Goal: Check status: Check status

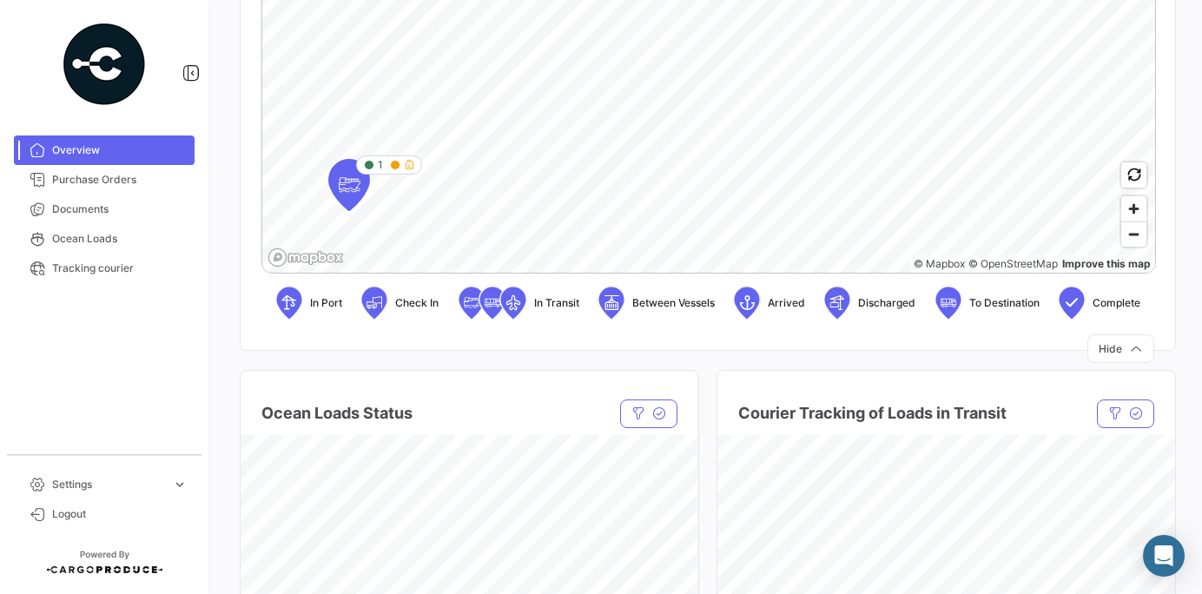
scroll to position [612, 0]
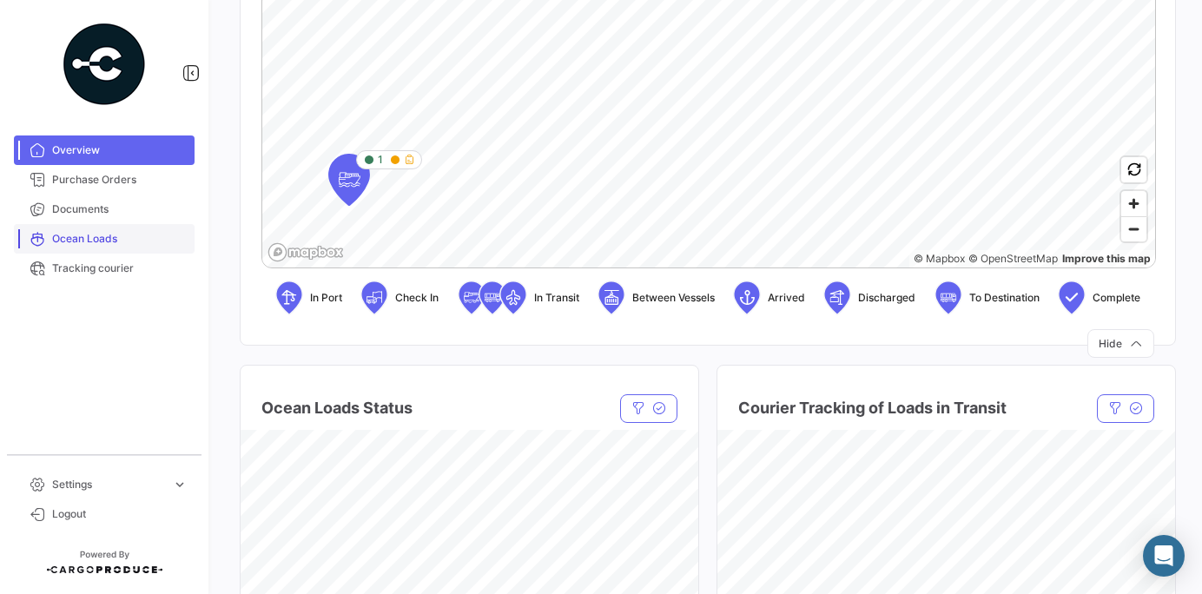
click at [85, 241] on span "Ocean Loads" at bounding box center [119, 239] width 135 height 16
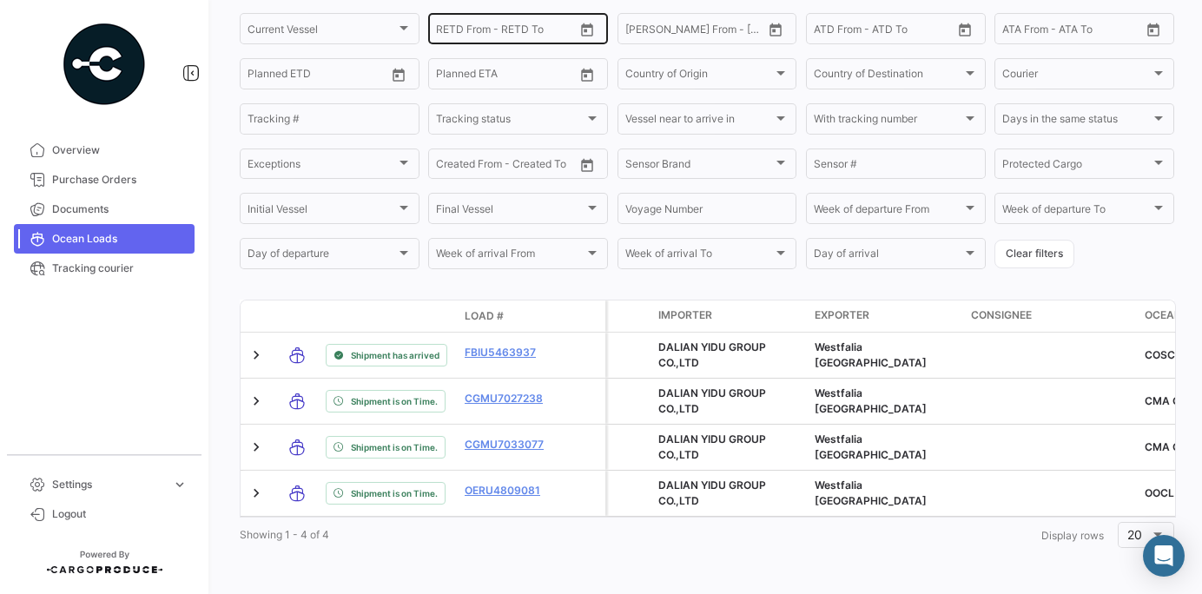
scroll to position [284, 0]
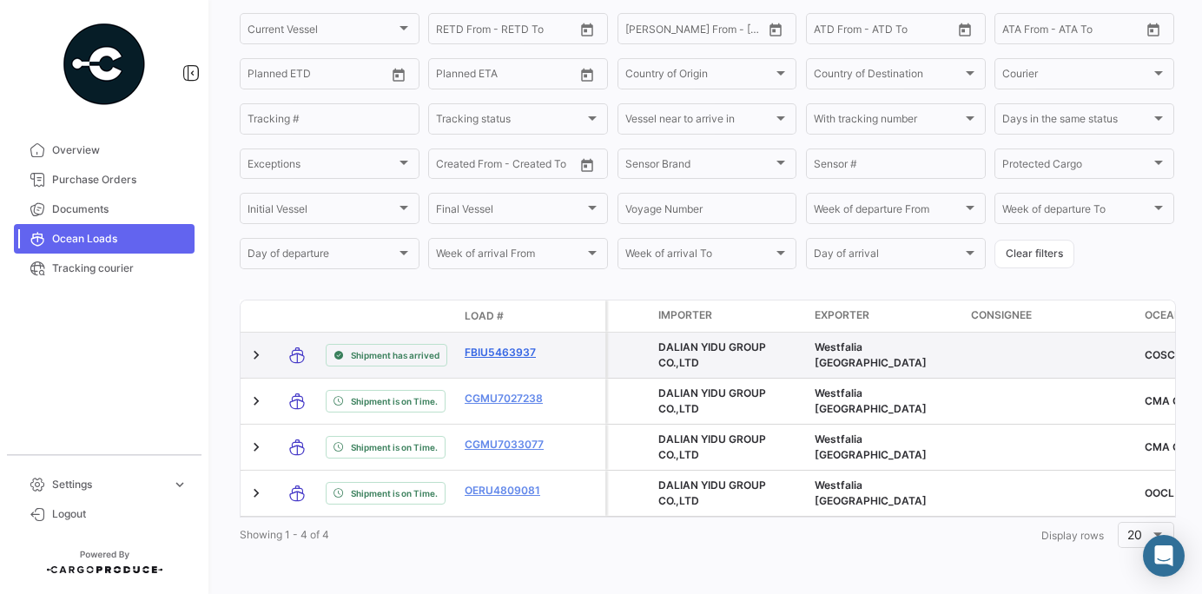
click at [510, 353] on link "FBIU5463937" at bounding box center [510, 353] width 90 height 16
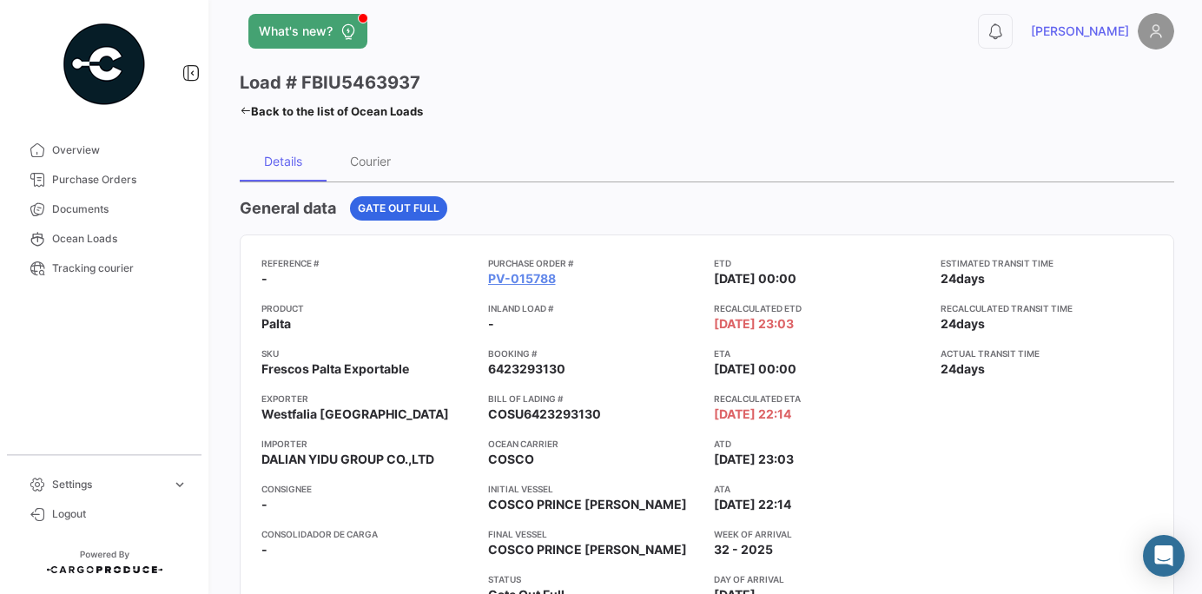
scroll to position [16, 0]
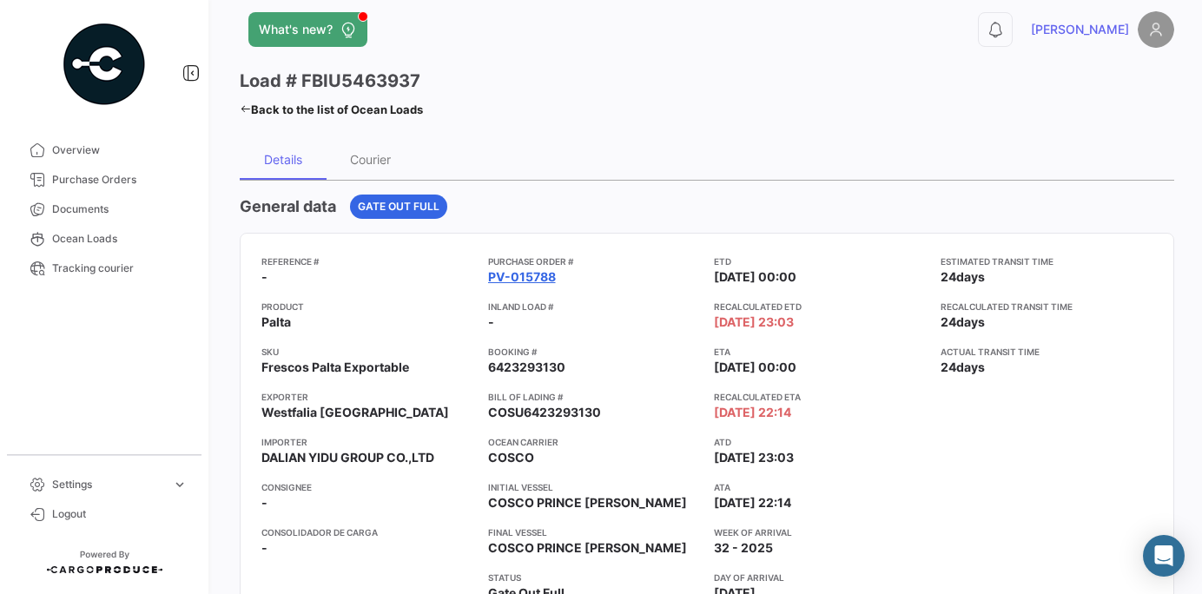
click at [515, 272] on link "PV-015788" at bounding box center [522, 276] width 68 height 17
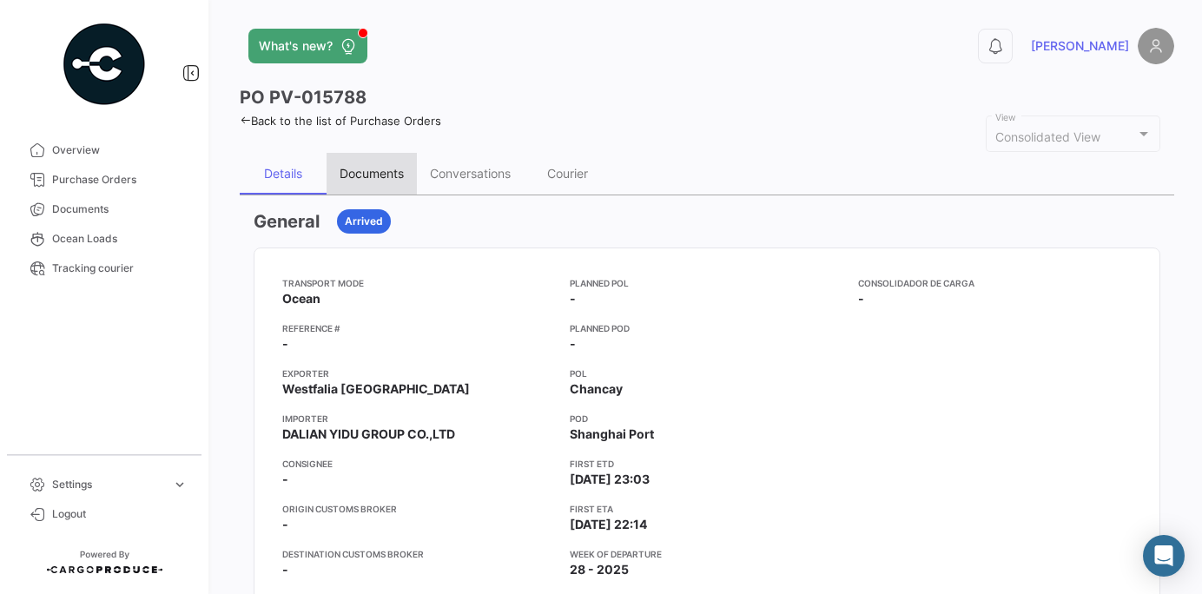
click at [392, 176] on div "Documents" at bounding box center [371, 173] width 64 height 15
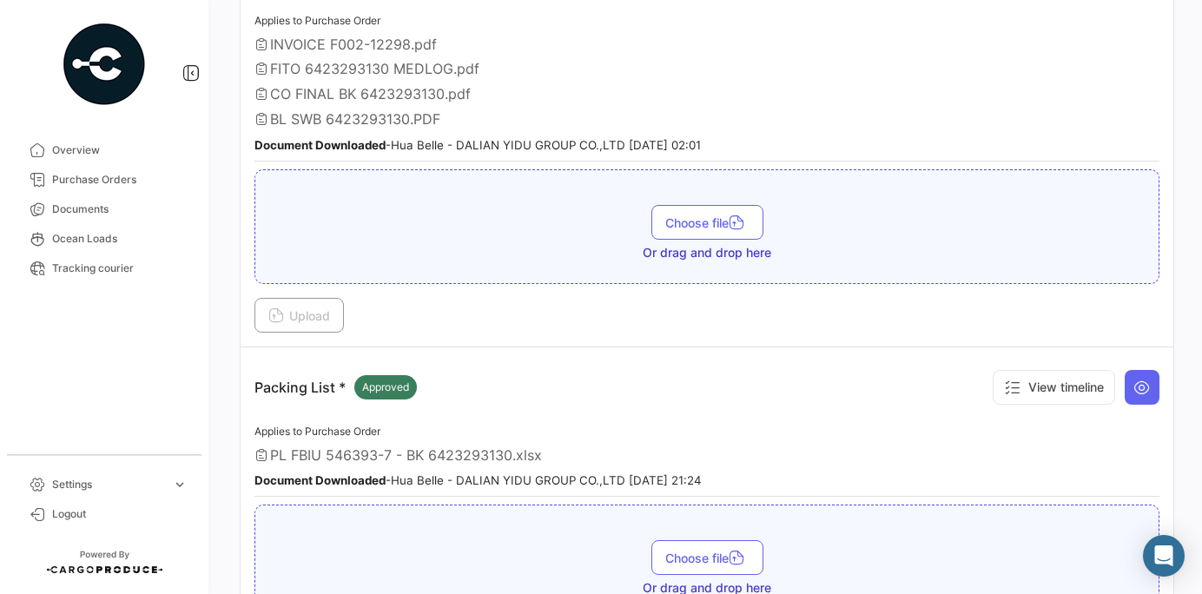
scroll to position [656, 0]
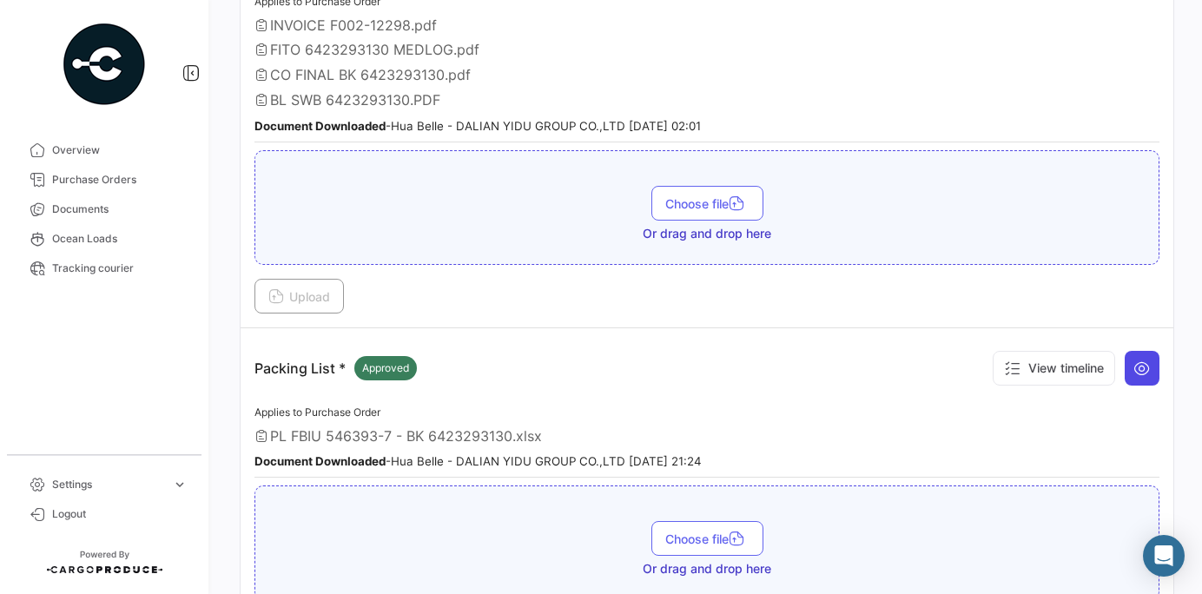
click at [1146, 370] on icon at bounding box center [1141, 367] width 17 height 17
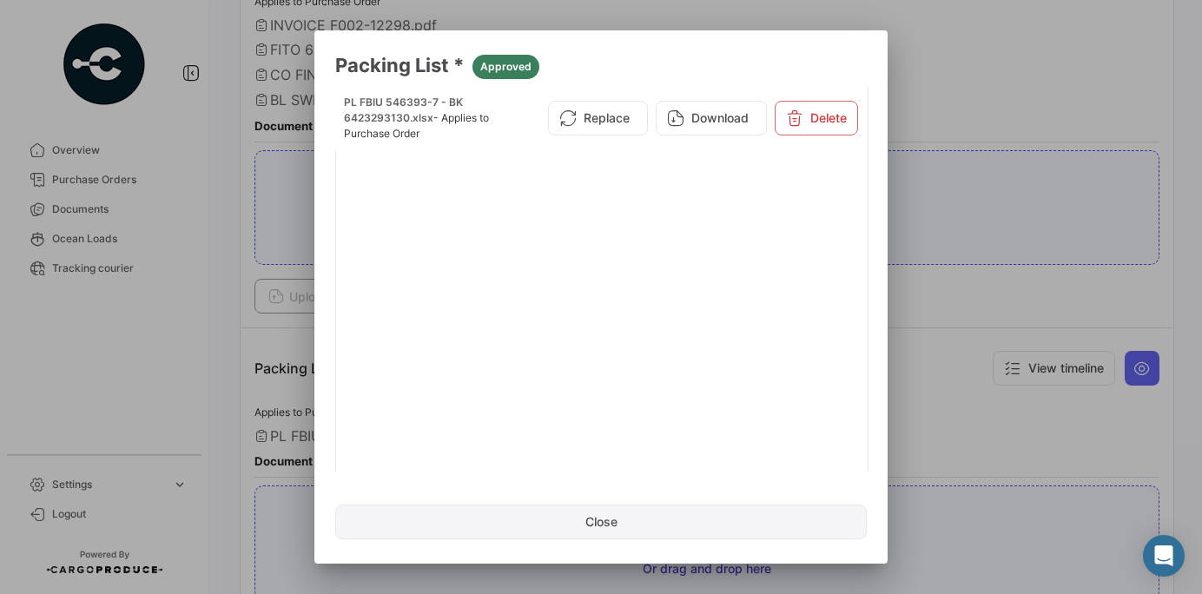
click at [634, 536] on button "Close" at bounding box center [600, 521] width 531 height 35
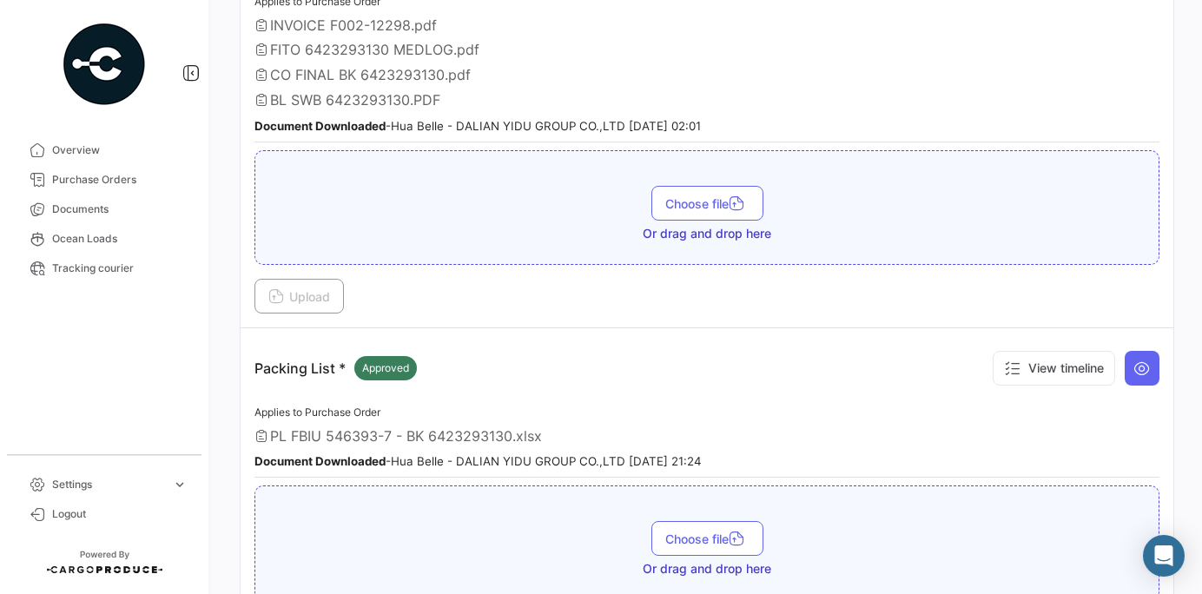
scroll to position [272, 0]
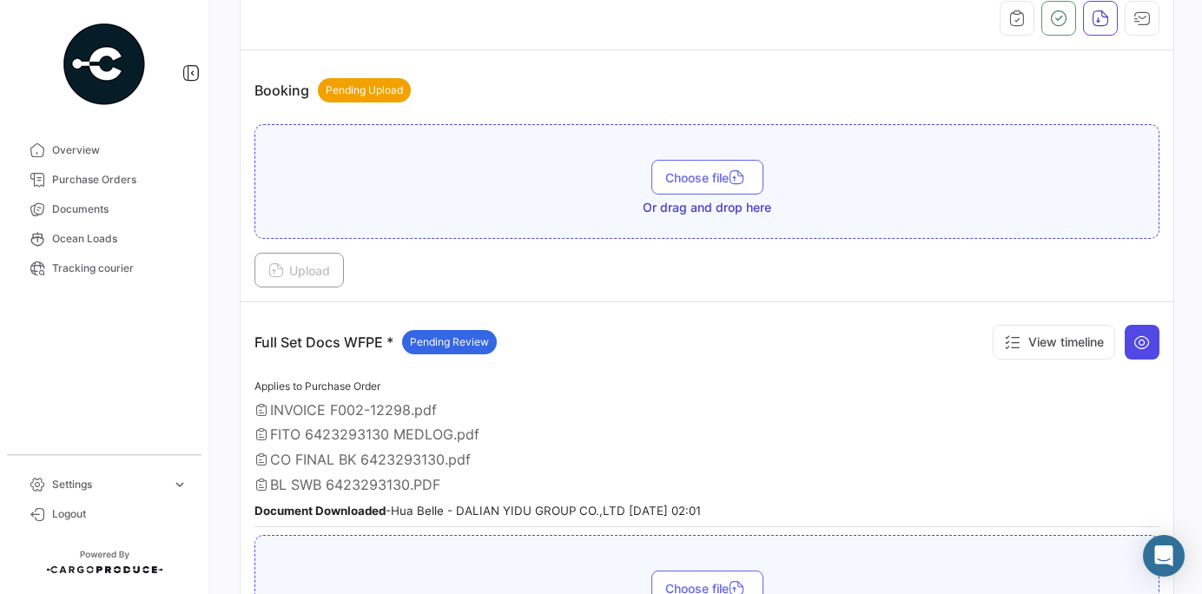
click at [1134, 344] on icon at bounding box center [1141, 341] width 17 height 17
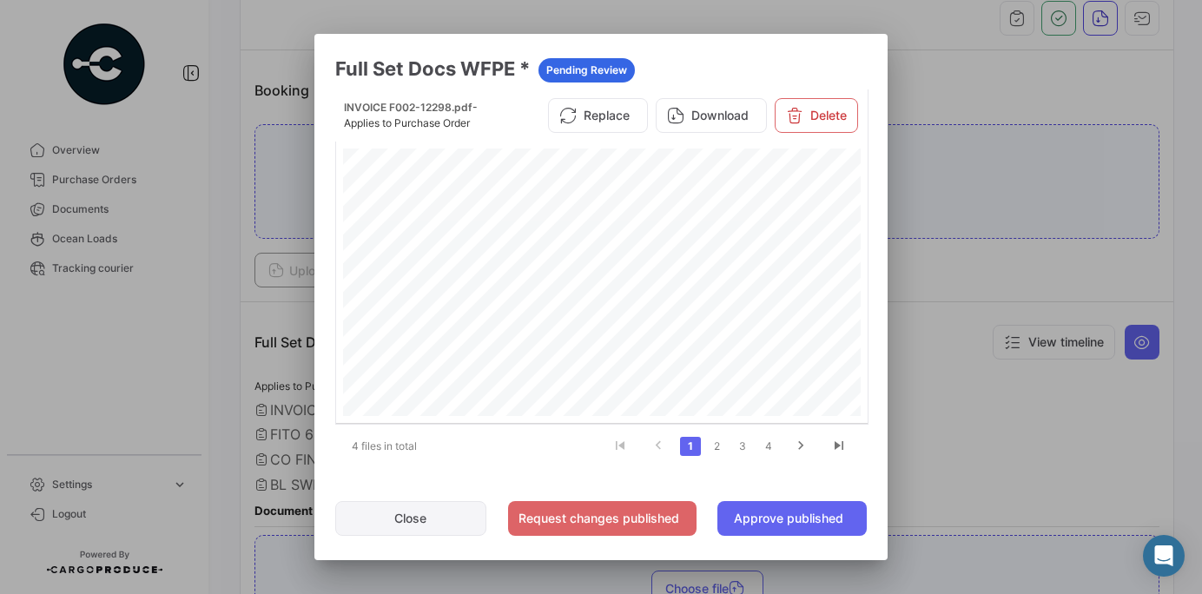
click at [426, 519] on button "Close" at bounding box center [410, 518] width 151 height 35
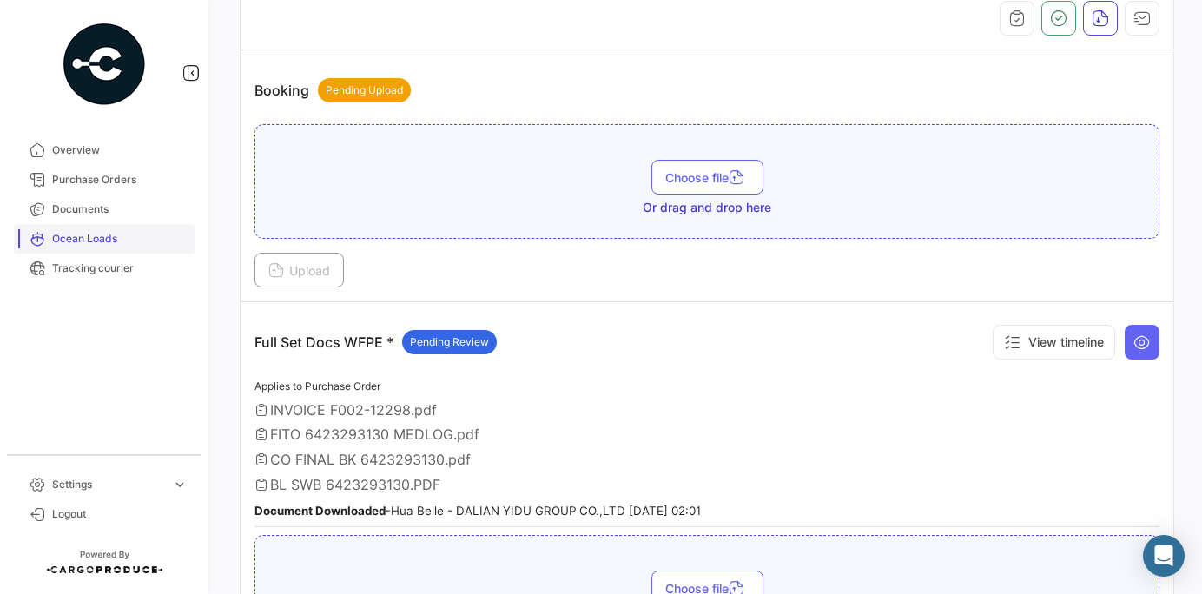
click at [95, 252] on link "Ocean Loads" at bounding box center [104, 239] width 181 height 30
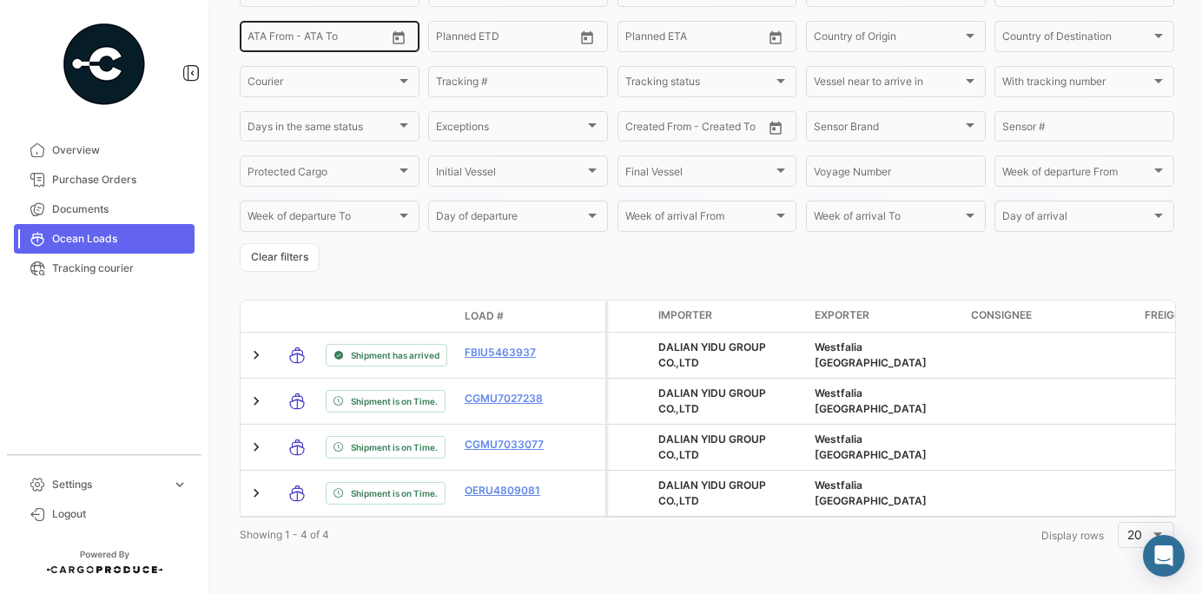
scroll to position [335, 0]
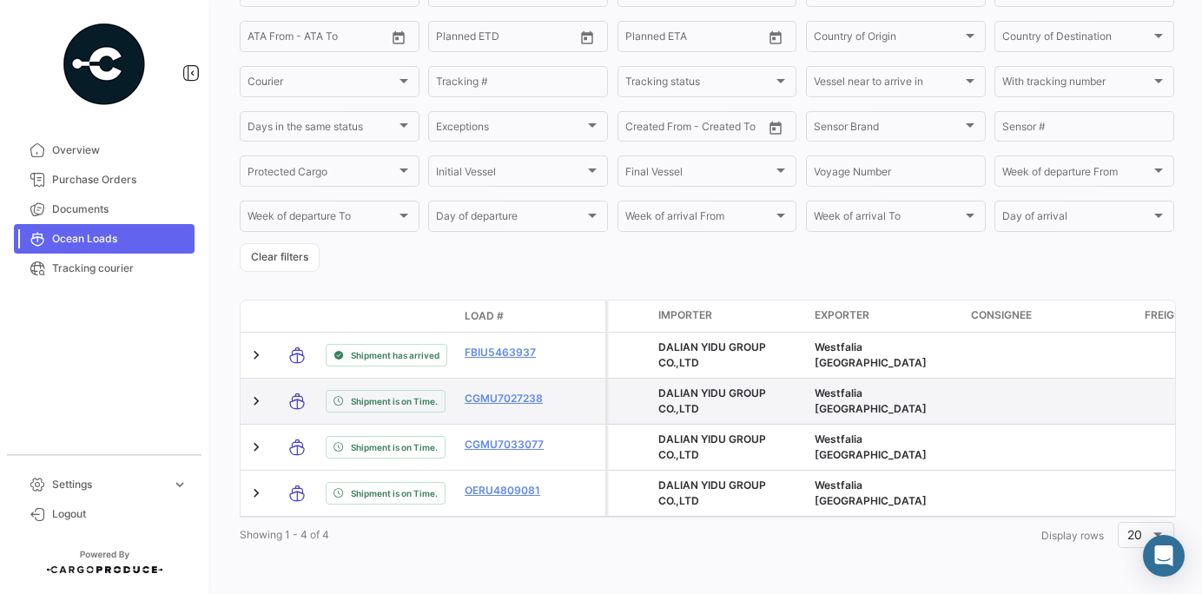
click at [484, 394] on div "CGMU7027238" at bounding box center [510, 401] width 90 height 20
click at [484, 389] on div at bounding box center [601, 297] width 1202 height 594
click at [483, 391] on link "CGMU7027238" at bounding box center [510, 399] width 90 height 16
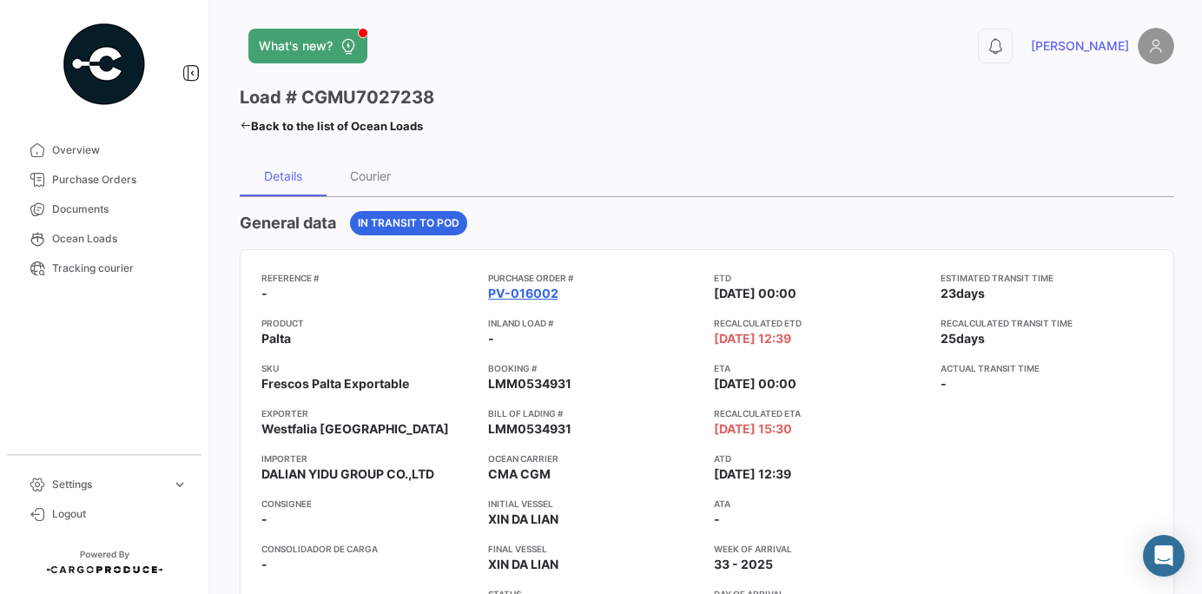
click at [509, 298] on link "PV-016002" at bounding box center [523, 293] width 70 height 17
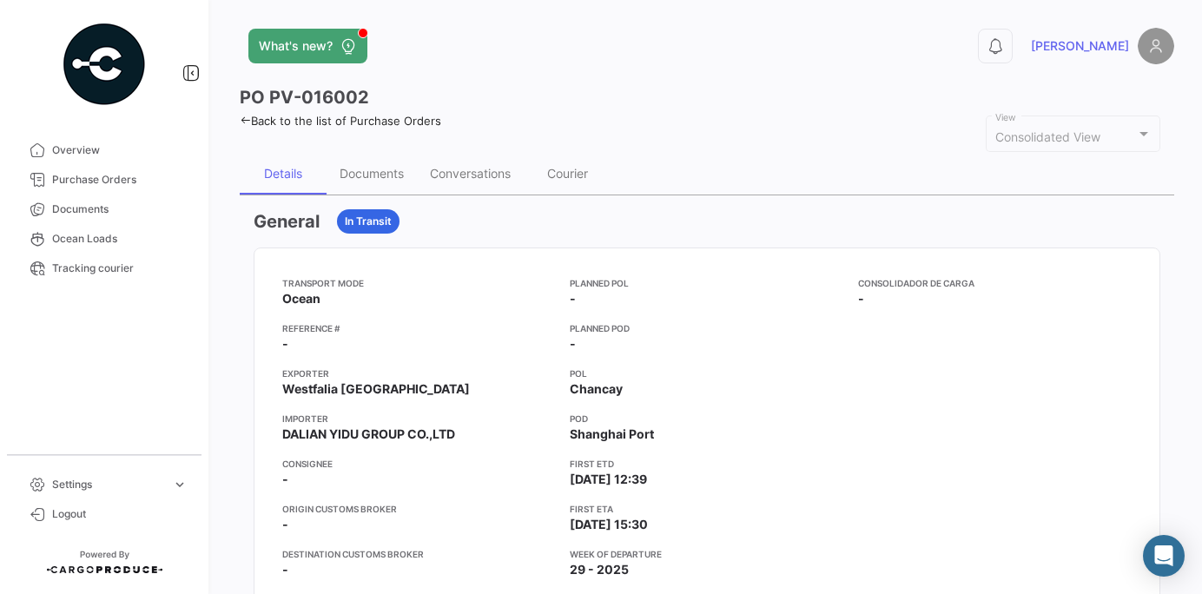
scroll to position [11, 0]
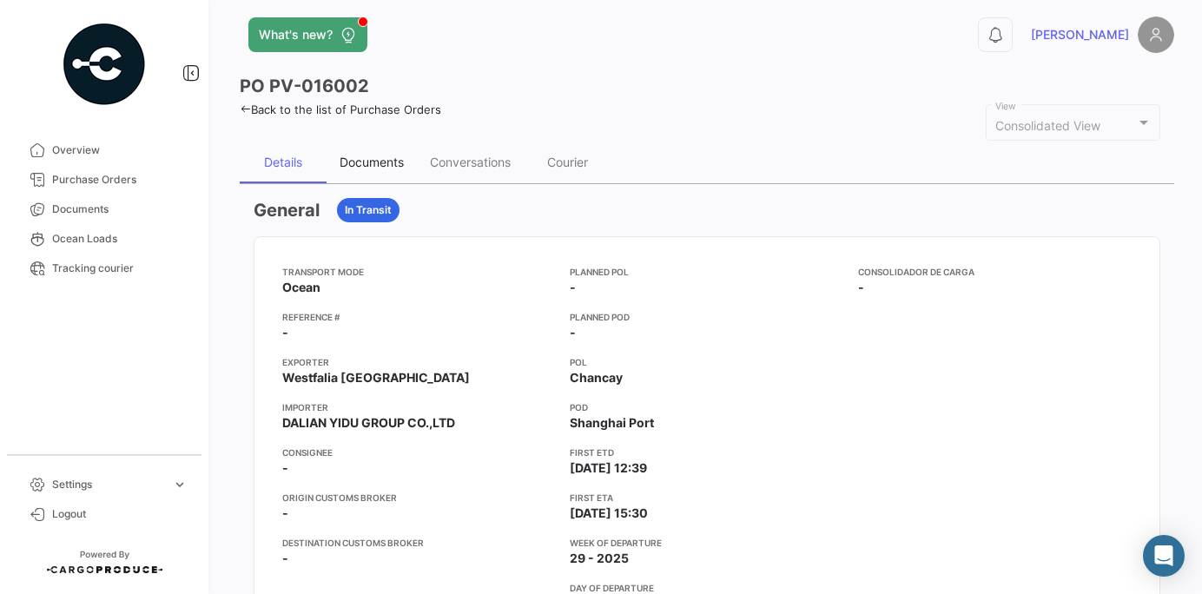
click at [375, 158] on div "Documents" at bounding box center [371, 162] width 64 height 15
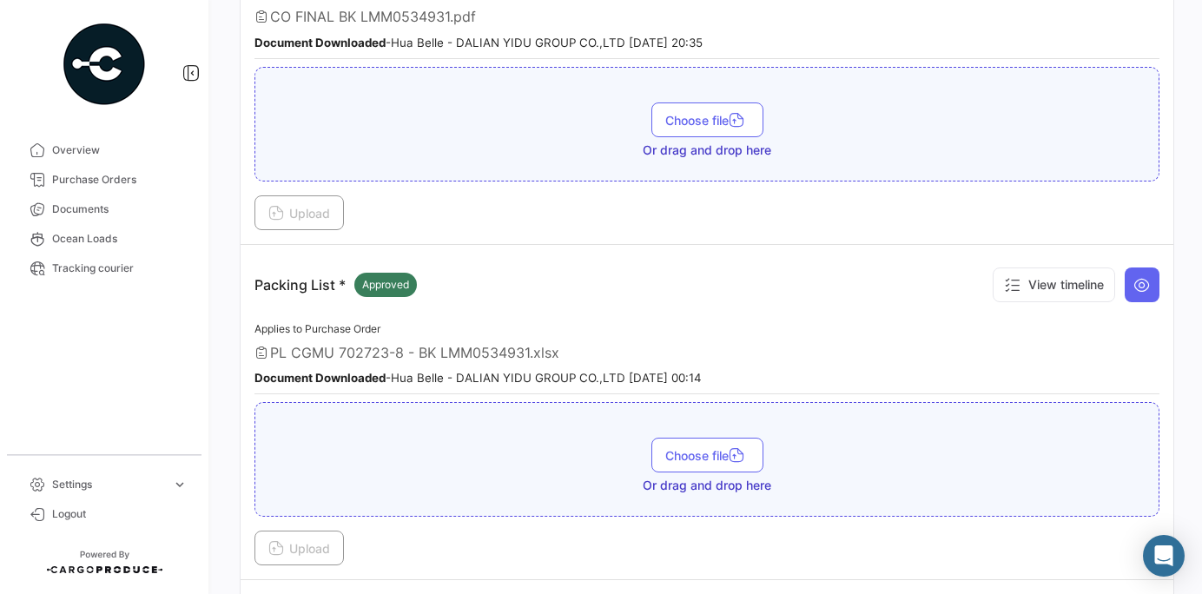
scroll to position [770, 0]
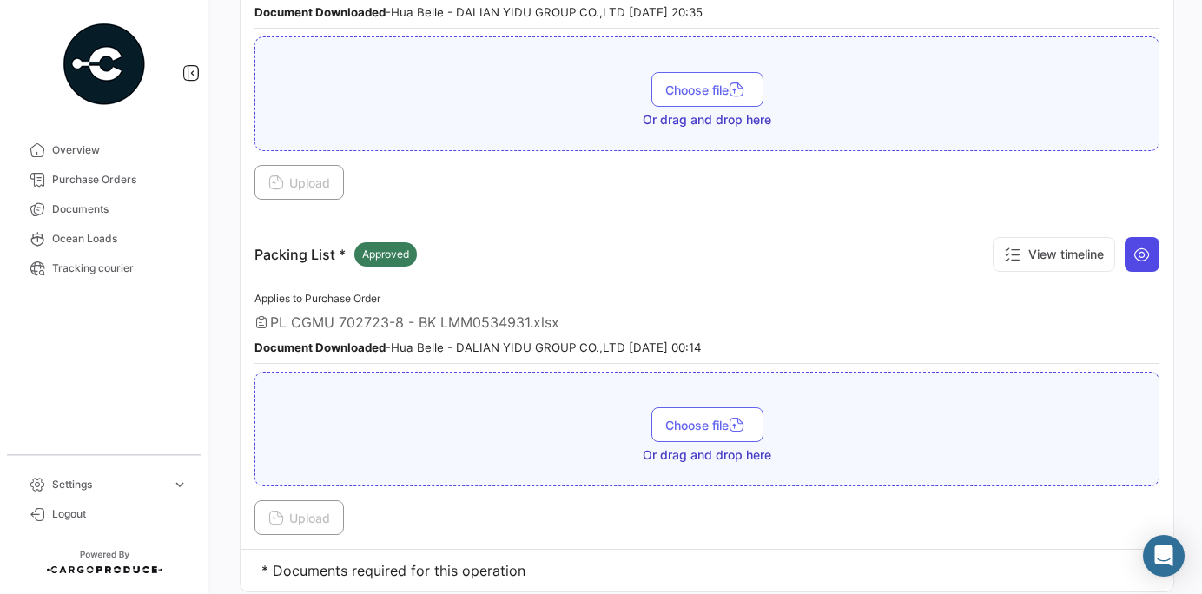
click at [1139, 244] on button at bounding box center [1141, 254] width 35 height 35
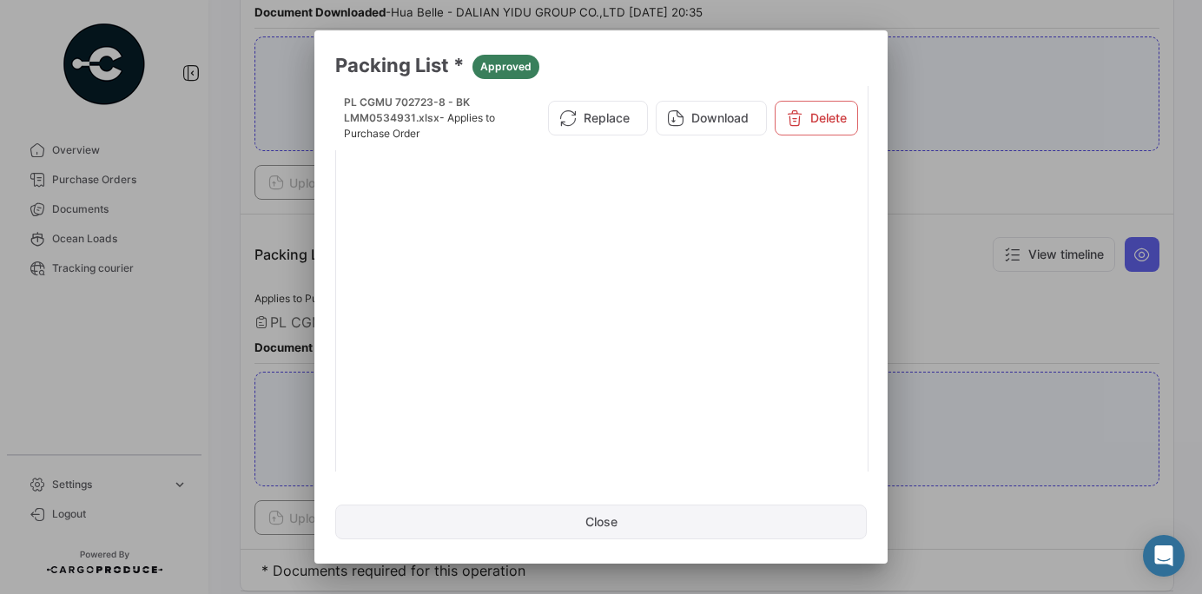
click at [614, 525] on button "Close" at bounding box center [600, 521] width 531 height 35
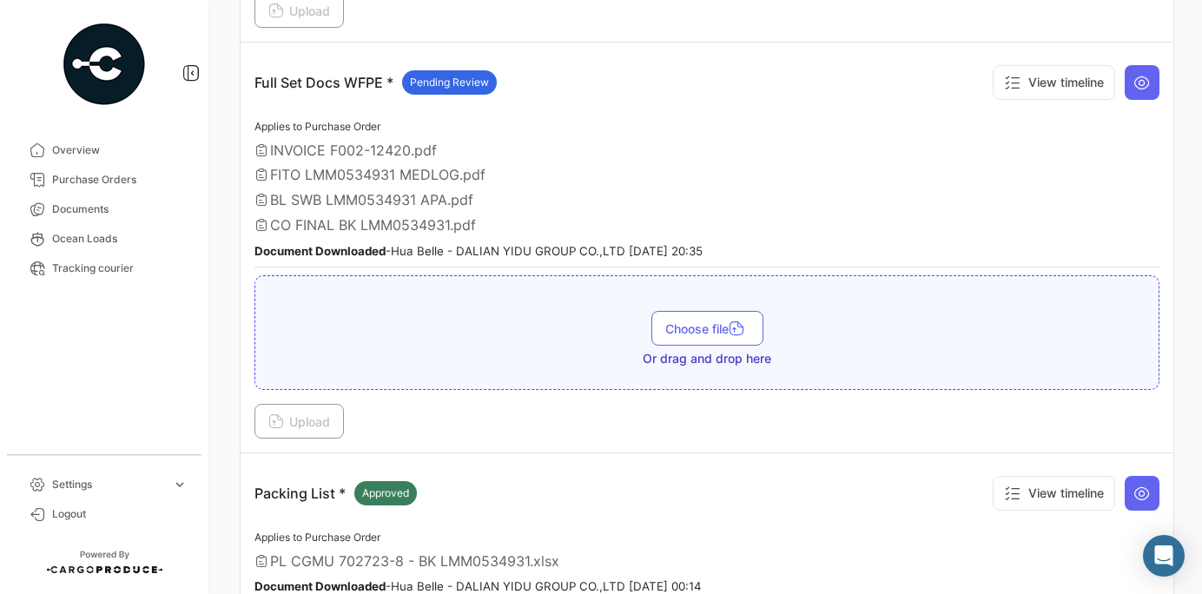
scroll to position [526, 0]
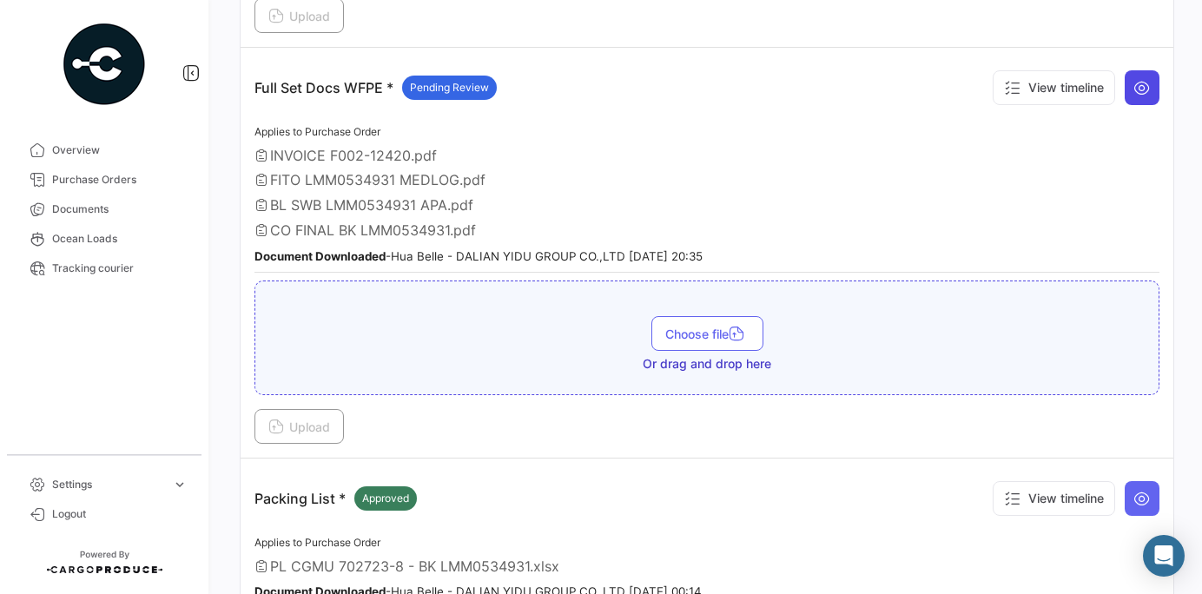
click at [1136, 85] on icon at bounding box center [1141, 87] width 17 height 17
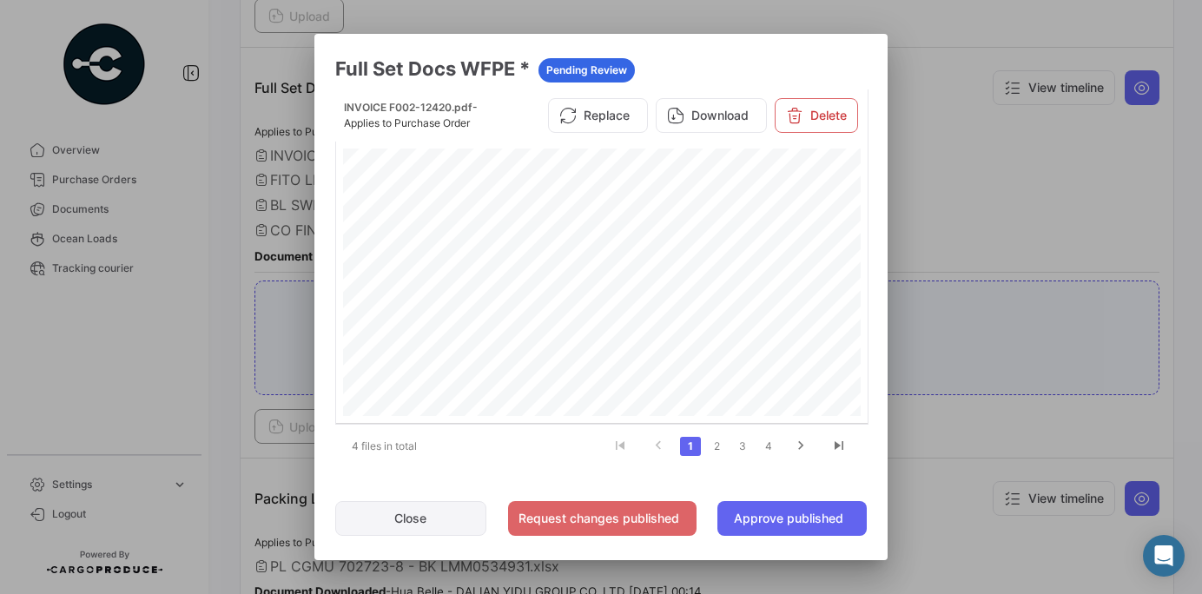
click at [410, 525] on button "Close" at bounding box center [410, 518] width 151 height 35
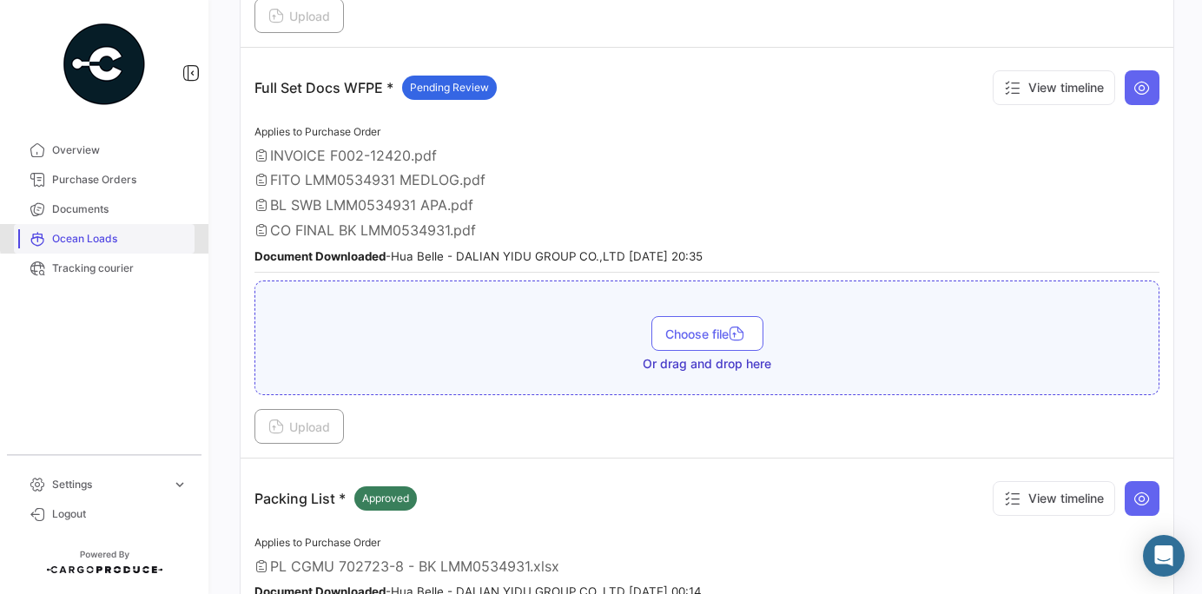
click at [129, 235] on span "Ocean Loads" at bounding box center [119, 239] width 135 height 16
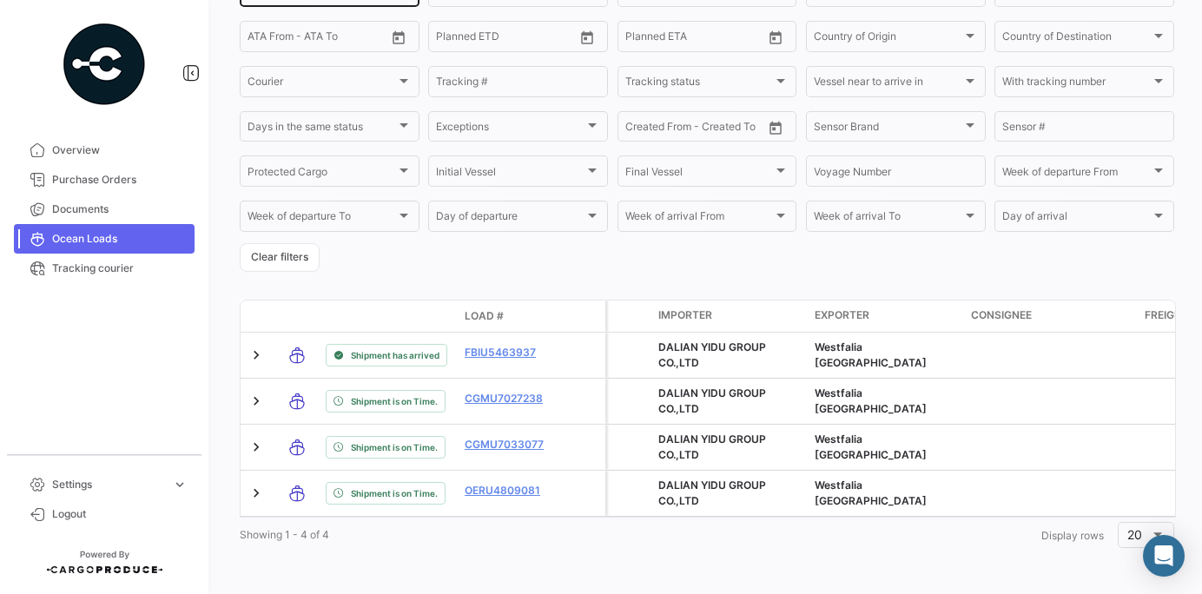
scroll to position [321, 0]
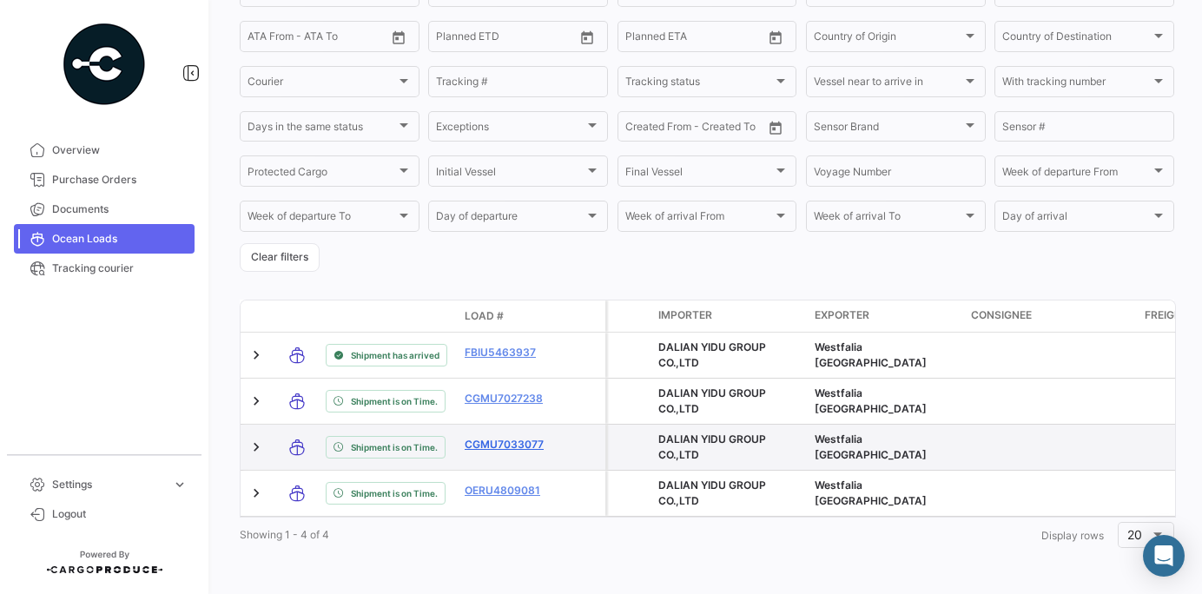
click at [517, 441] on link "CGMU7033077" at bounding box center [510, 445] width 90 height 16
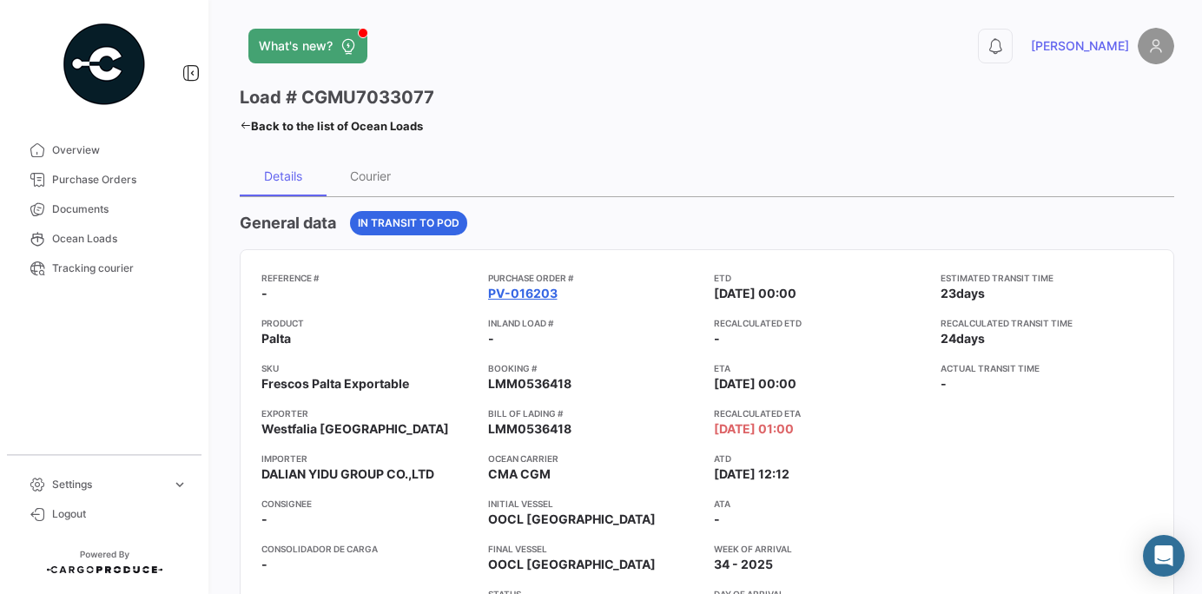
click at [518, 298] on link "PV-016203" at bounding box center [522, 293] width 69 height 17
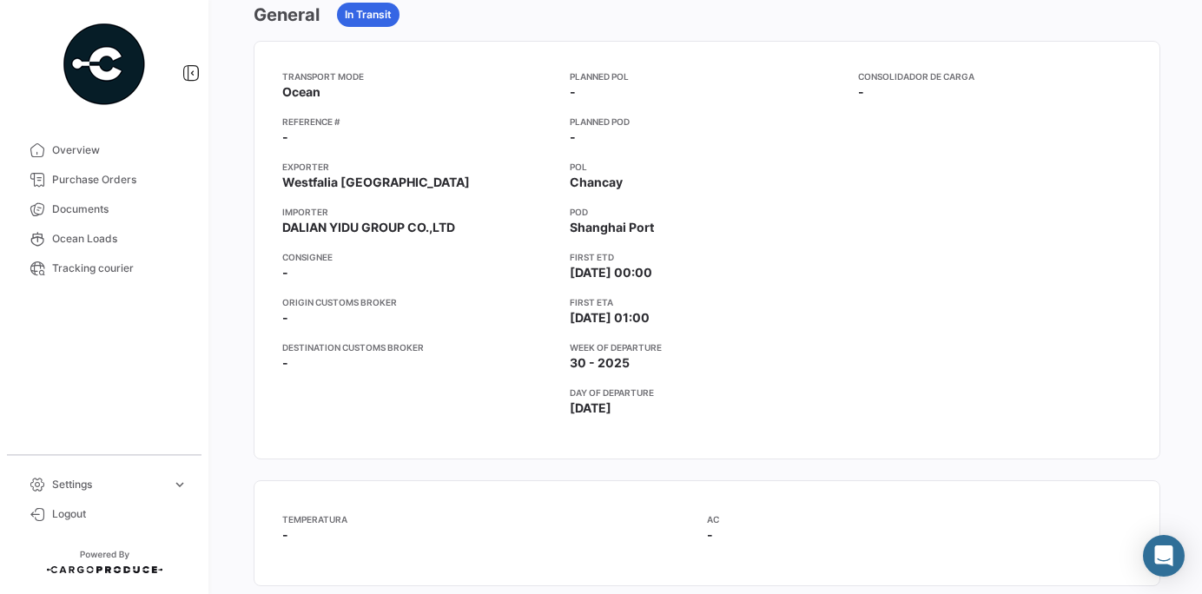
scroll to position [54, 0]
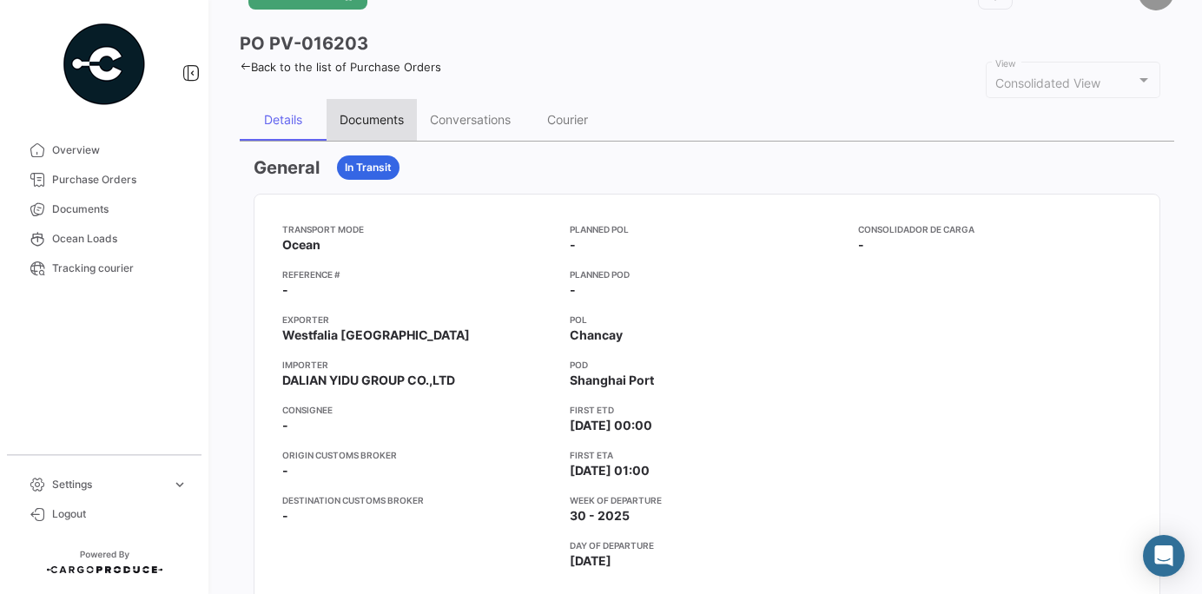
click at [379, 114] on div "Documents" at bounding box center [371, 119] width 64 height 15
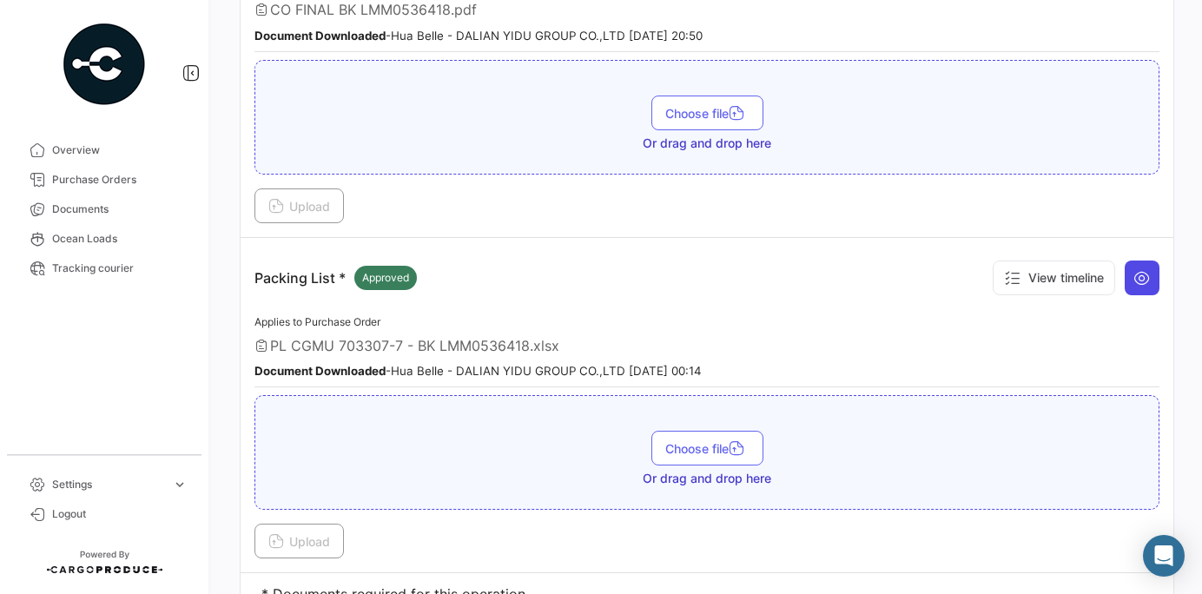
scroll to position [750, 0]
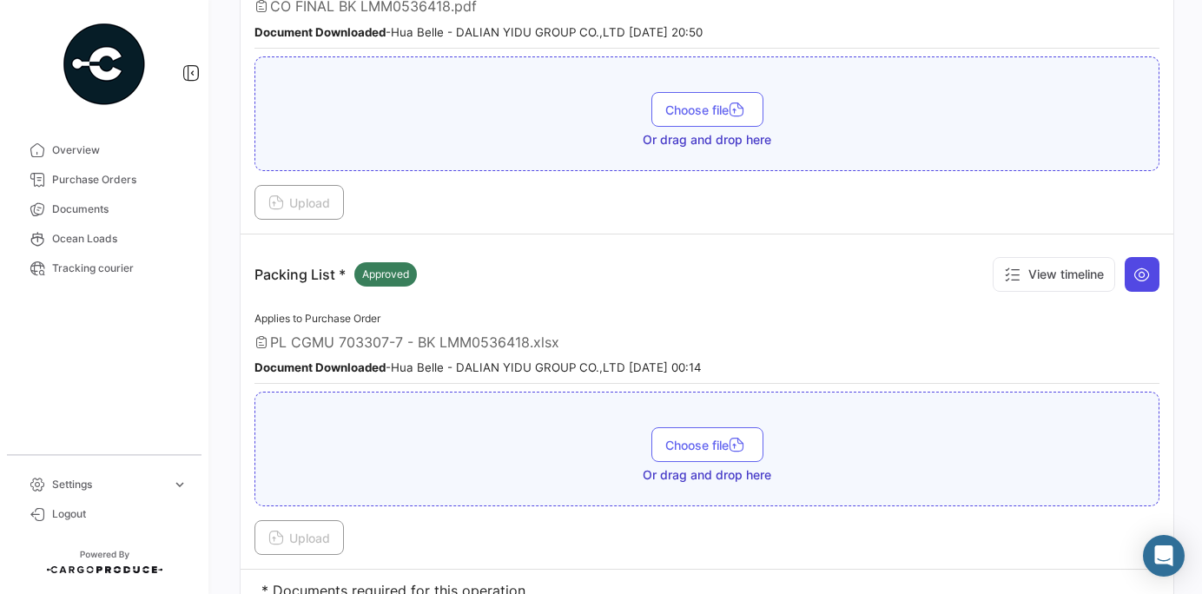
click at [1142, 273] on icon at bounding box center [1141, 274] width 17 height 17
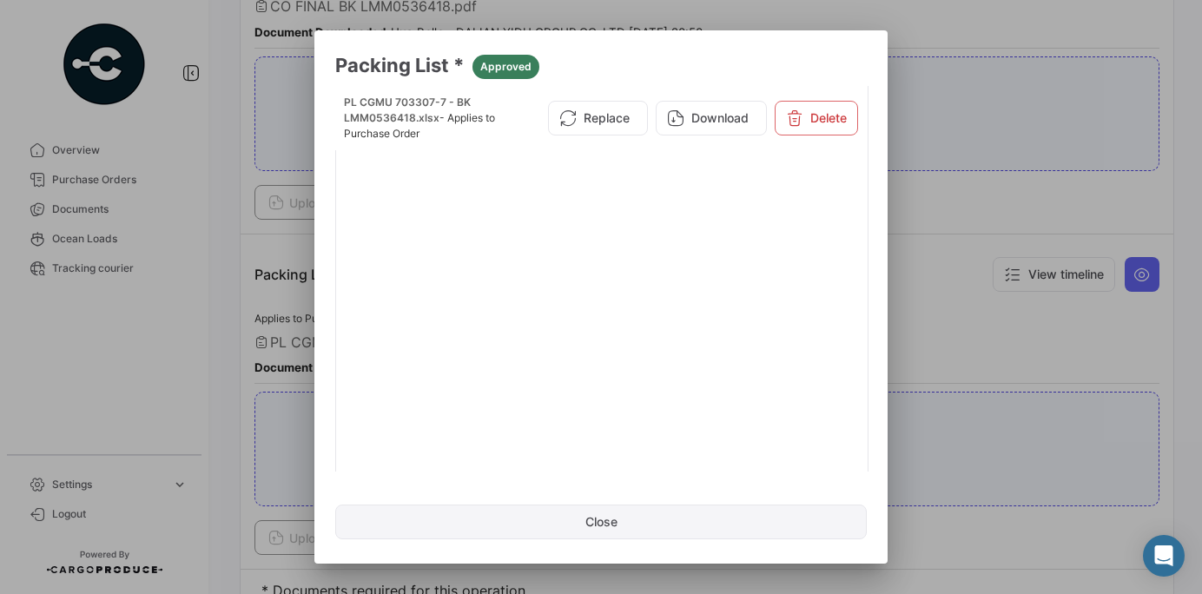
click at [561, 520] on button "Close" at bounding box center [600, 521] width 531 height 35
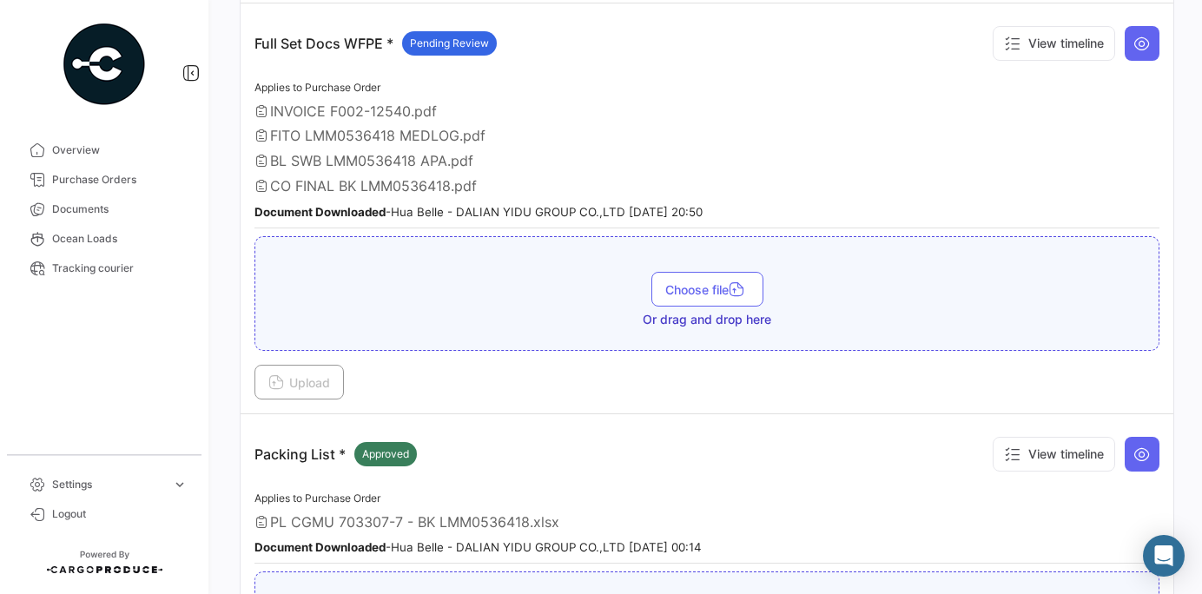
scroll to position [563, 0]
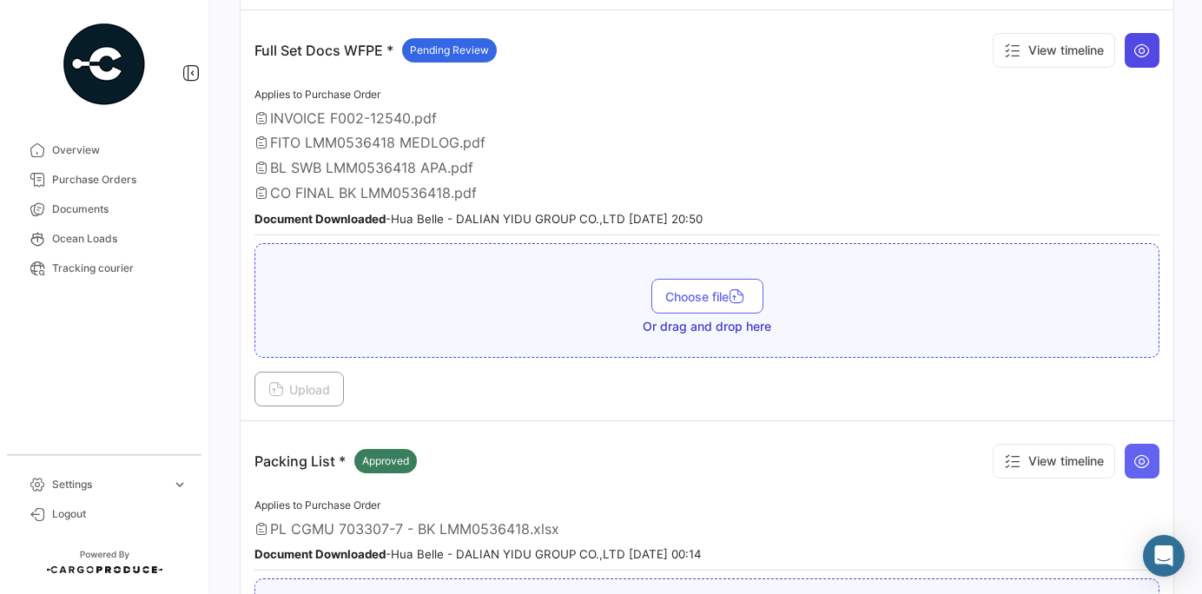
click at [1150, 54] on button at bounding box center [1141, 50] width 35 height 35
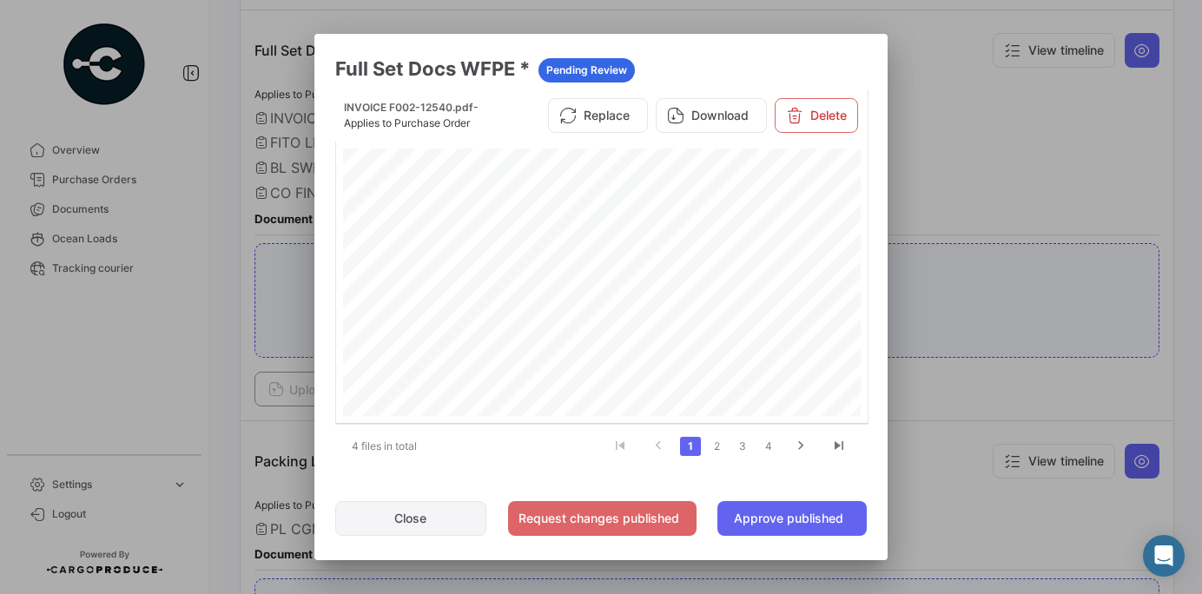
click at [395, 532] on button "Close" at bounding box center [410, 518] width 151 height 35
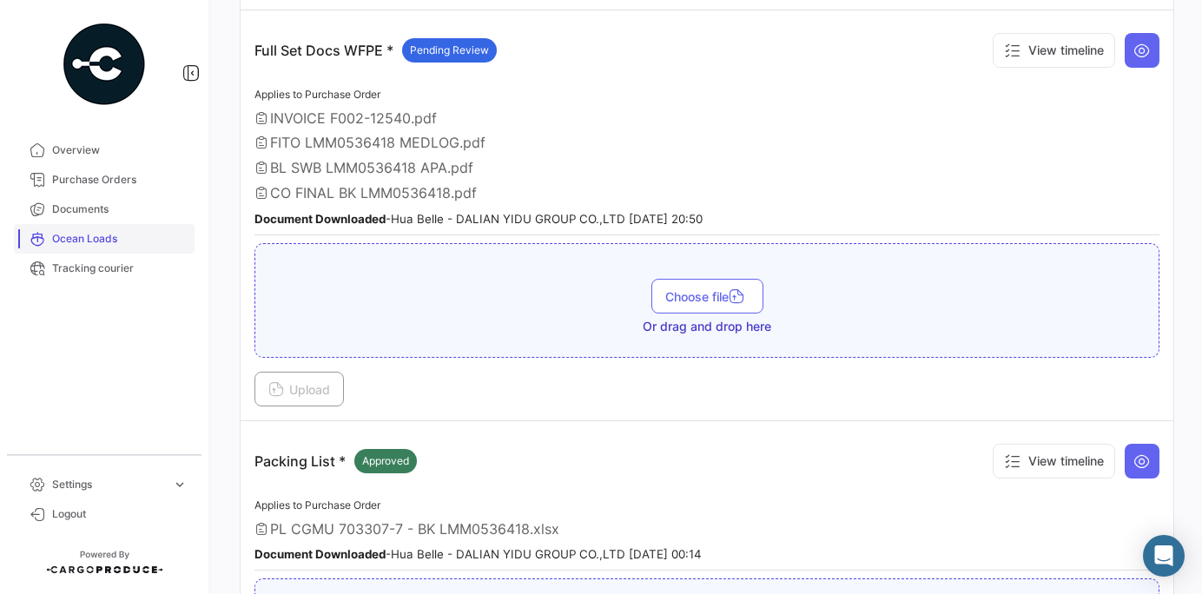
click at [96, 244] on span "Ocean Loads" at bounding box center [119, 239] width 135 height 16
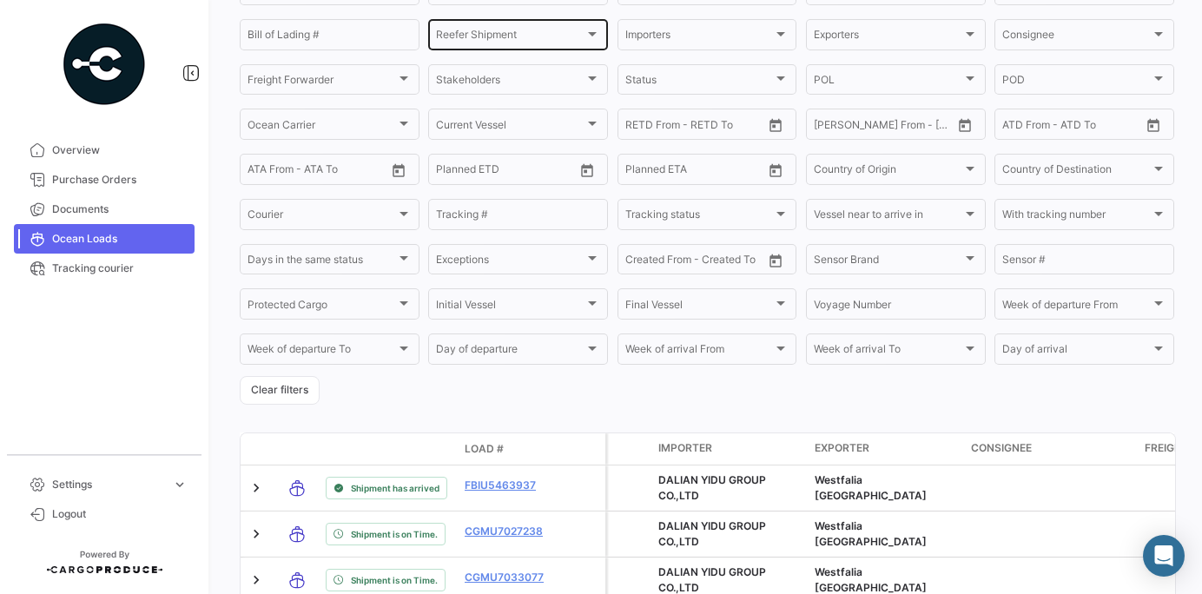
scroll to position [321, 0]
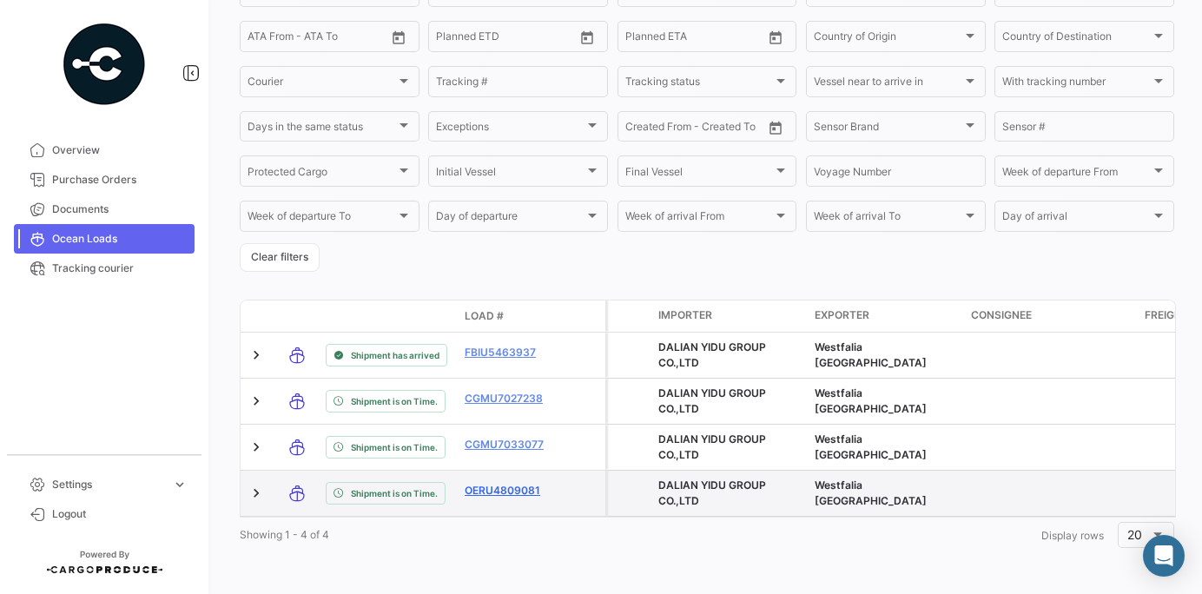
click at [489, 491] on link "OERU4809081" at bounding box center [510, 491] width 90 height 16
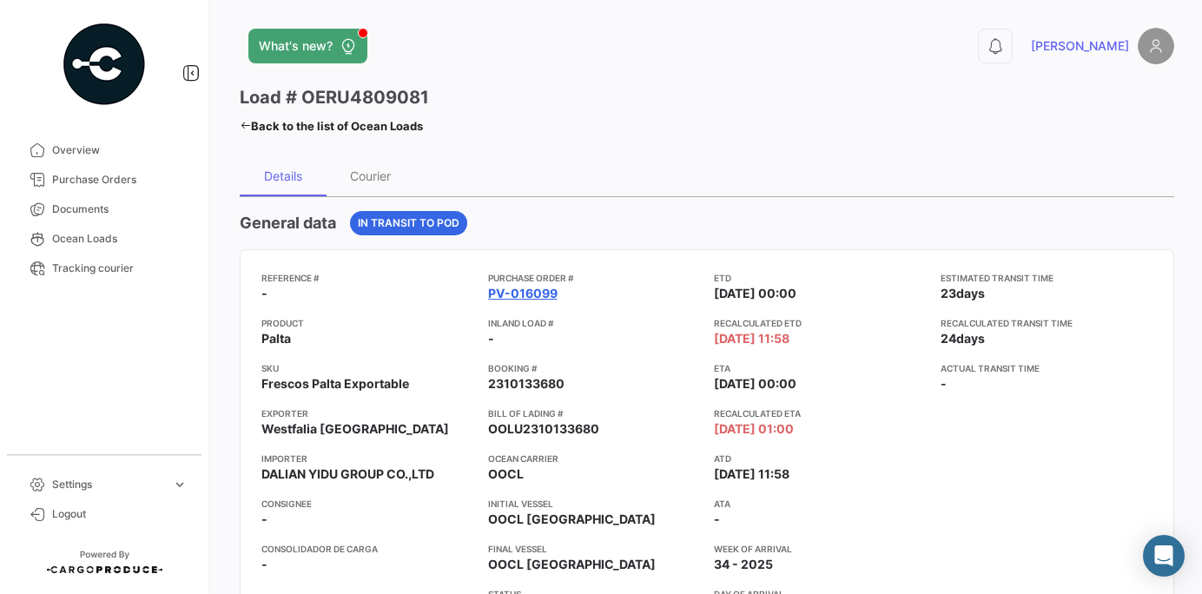
click at [530, 294] on link "PV-016099" at bounding box center [522, 293] width 69 height 17
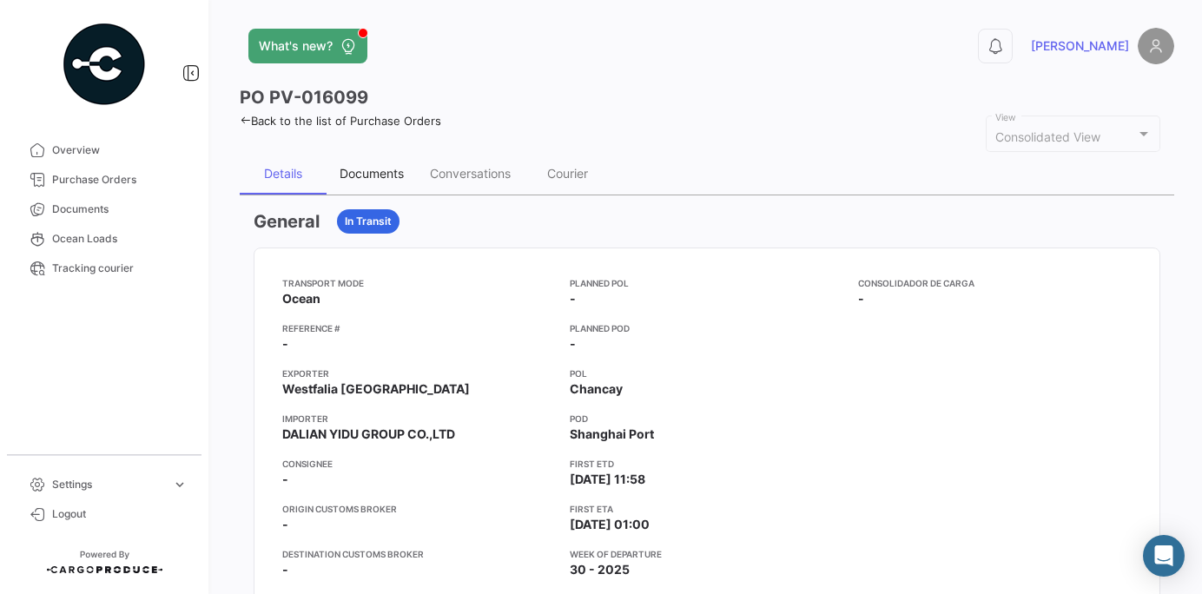
click at [373, 179] on div "Documents" at bounding box center [371, 173] width 64 height 15
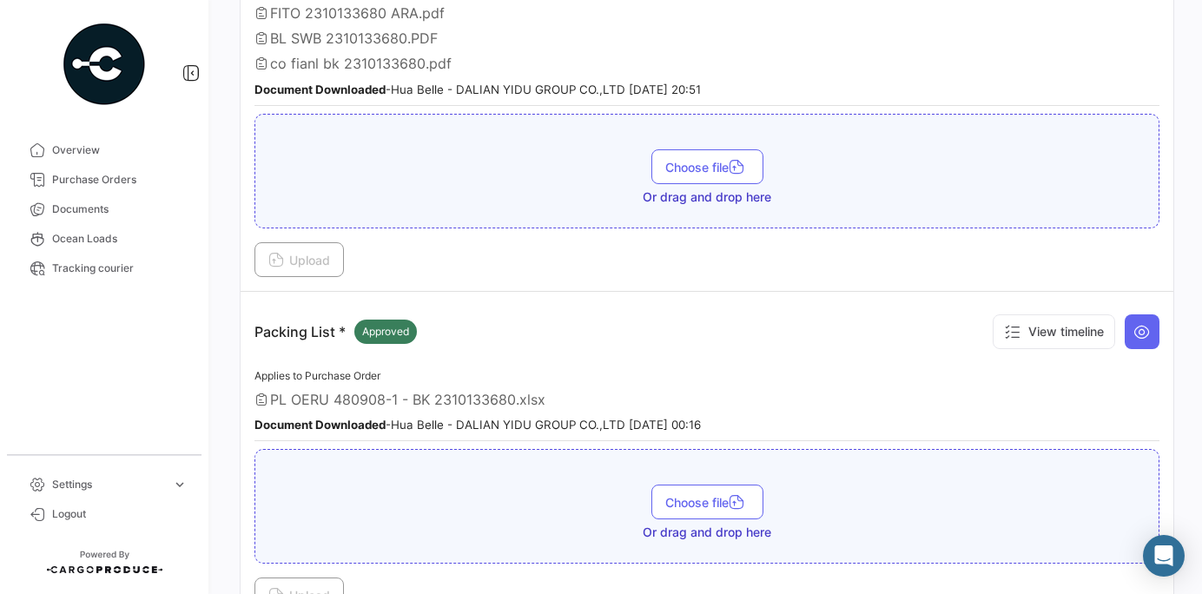
scroll to position [824, 0]
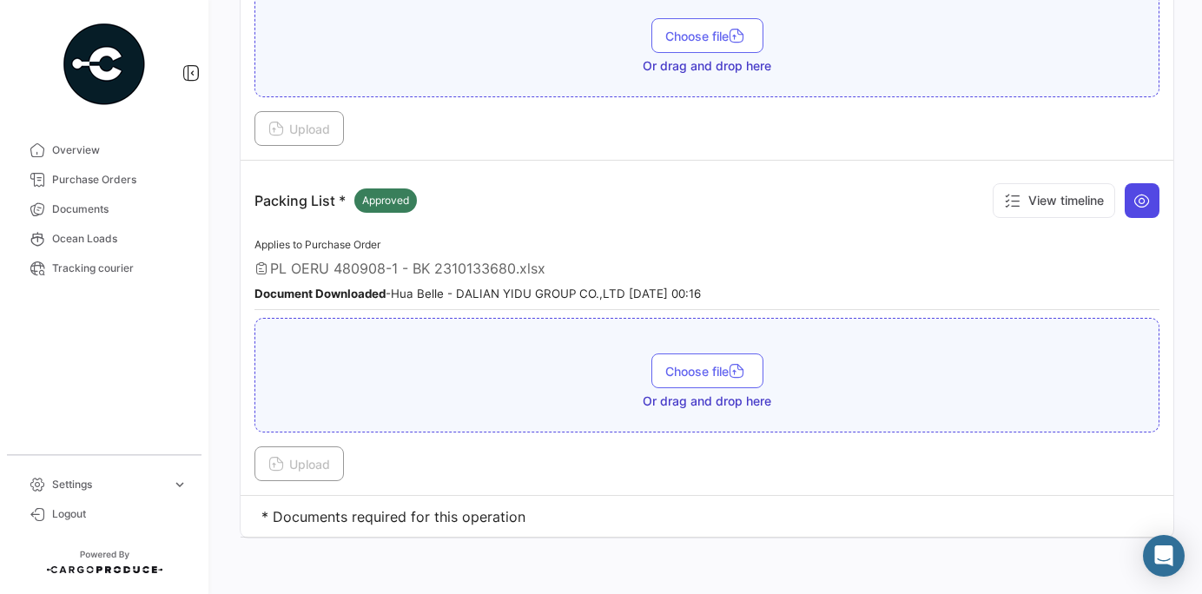
click at [1136, 192] on icon at bounding box center [1141, 200] width 17 height 17
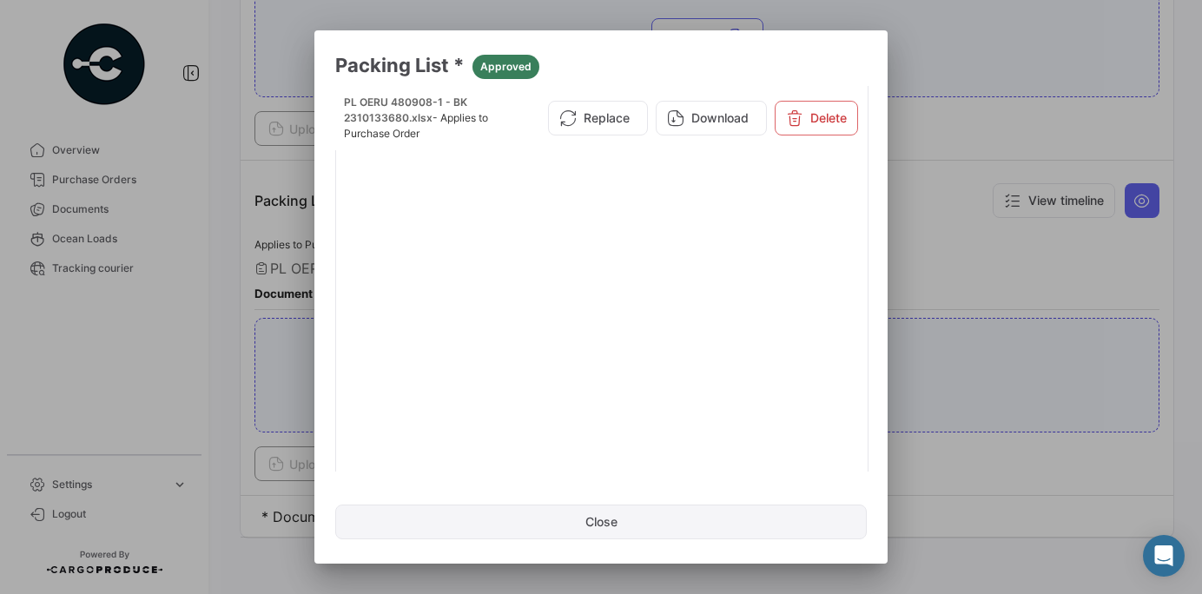
click at [592, 523] on button "Close" at bounding box center [600, 521] width 531 height 35
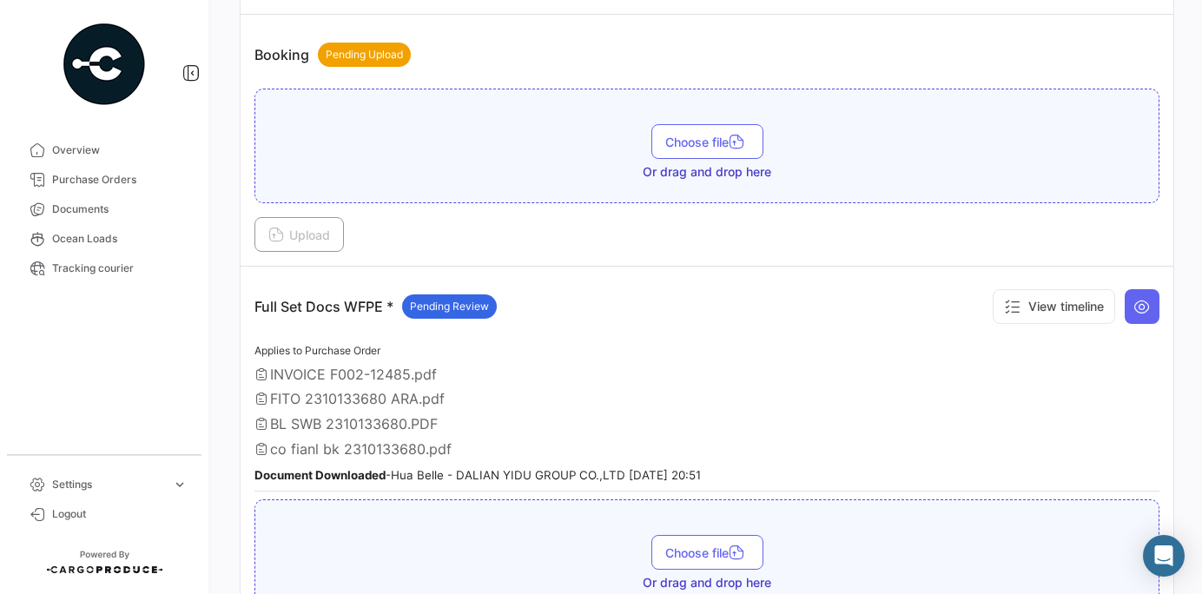
scroll to position [279, 0]
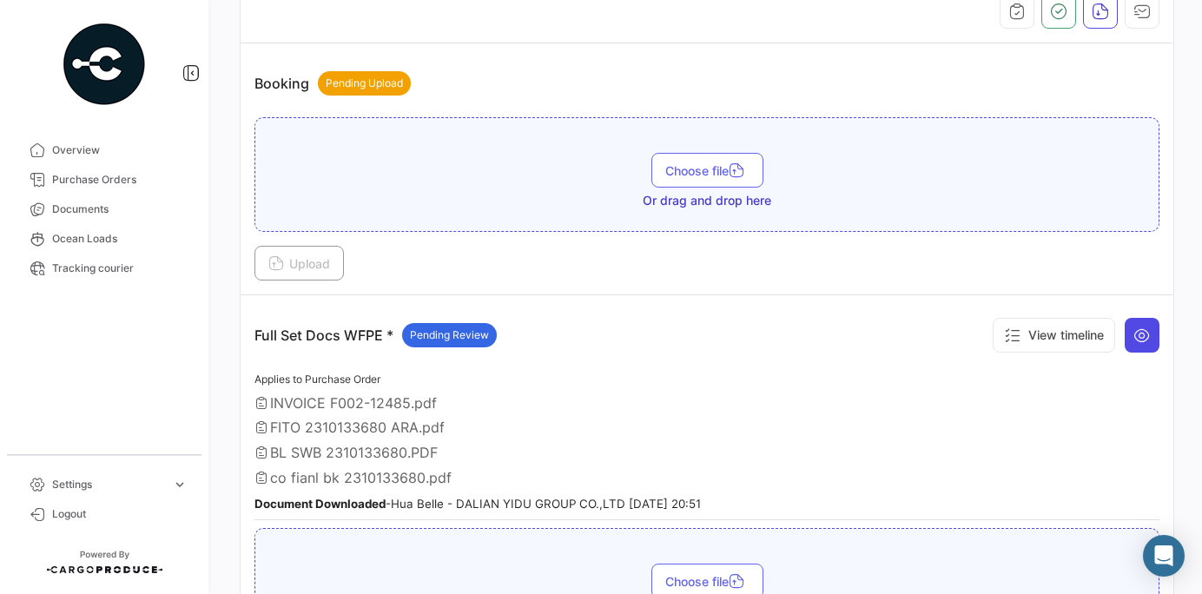
click at [1131, 333] on button at bounding box center [1141, 335] width 35 height 35
